Goal: Find specific page/section: Find specific page/section

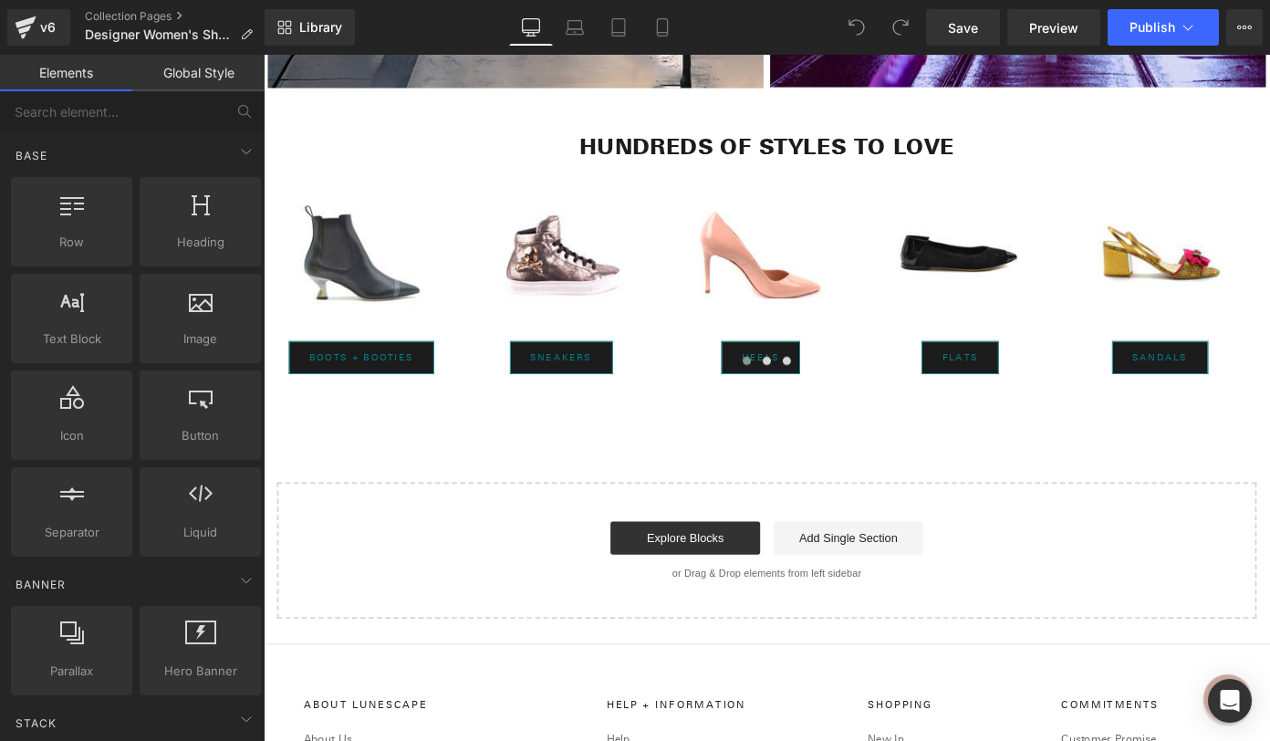
scroll to position [7950, 0]
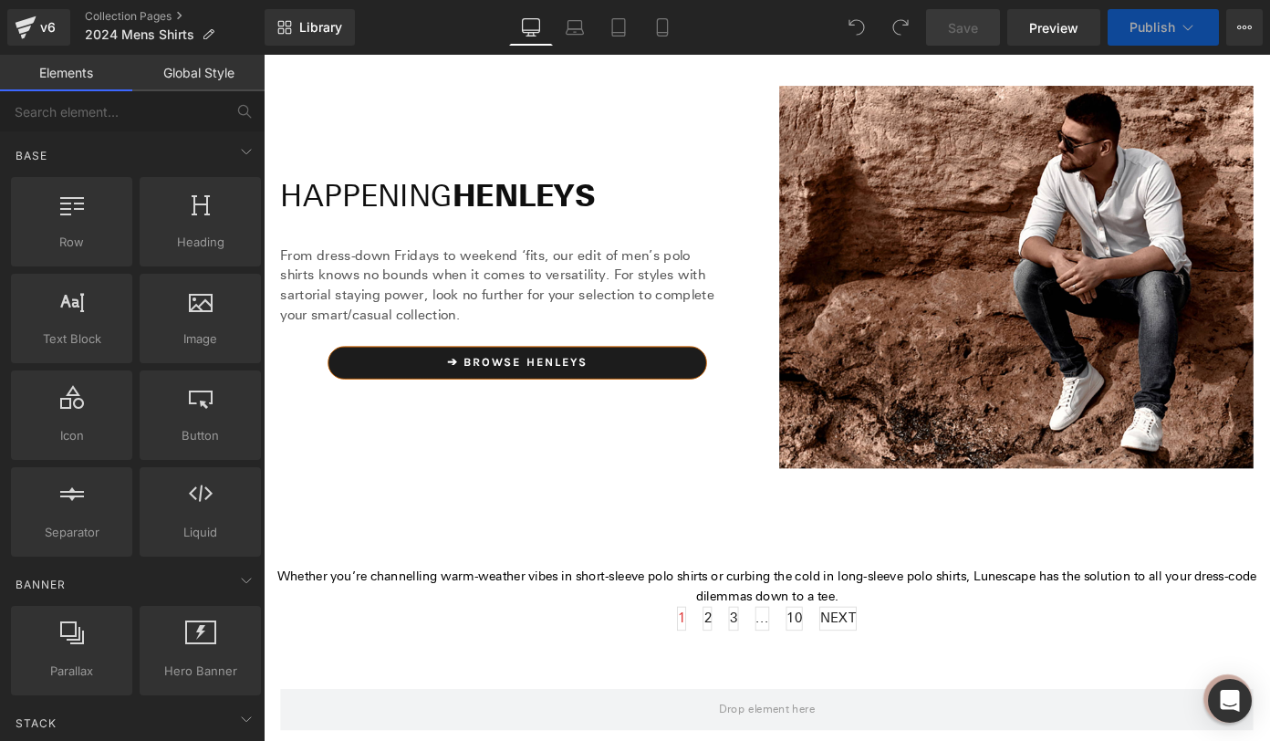
scroll to position [5491, 0]
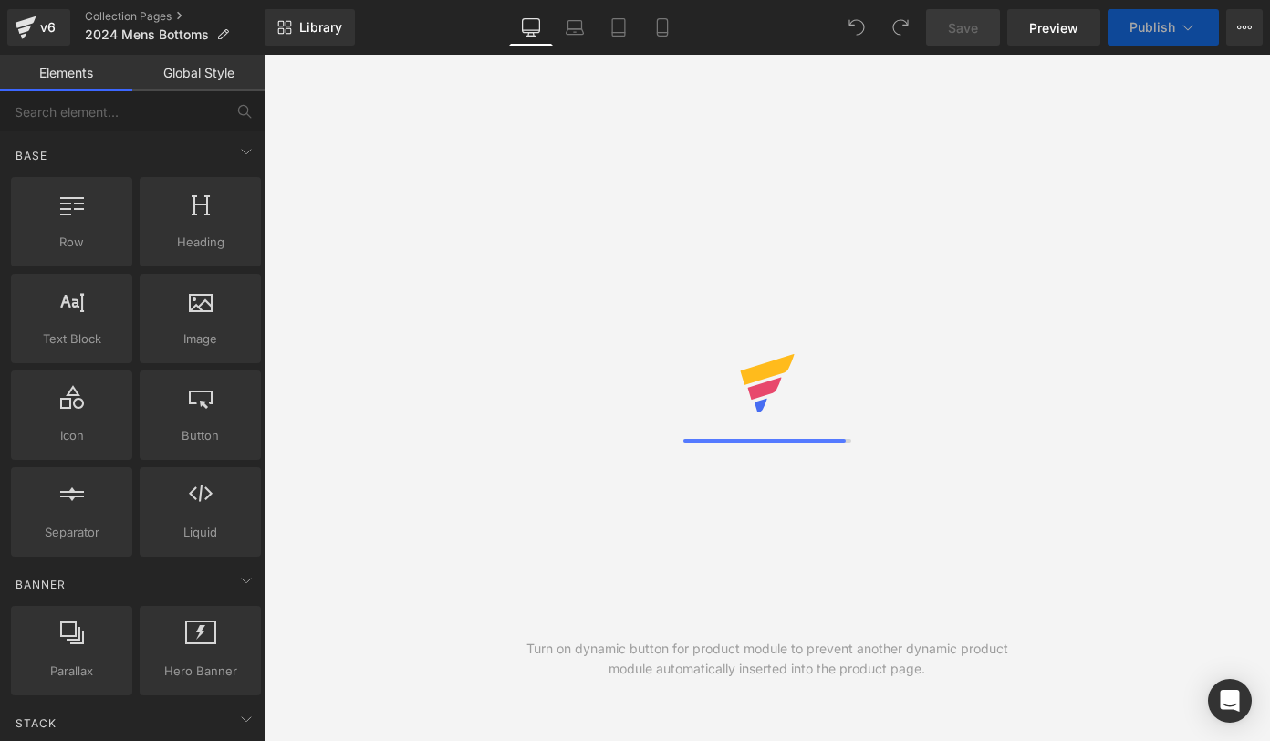
click at [634, 254] on div "Turn on dynamic button for product module to prevent another dynamic product mo…" at bounding box center [767, 398] width 1006 height 686
